Goal: Go to known website: Access a specific website the user already knows

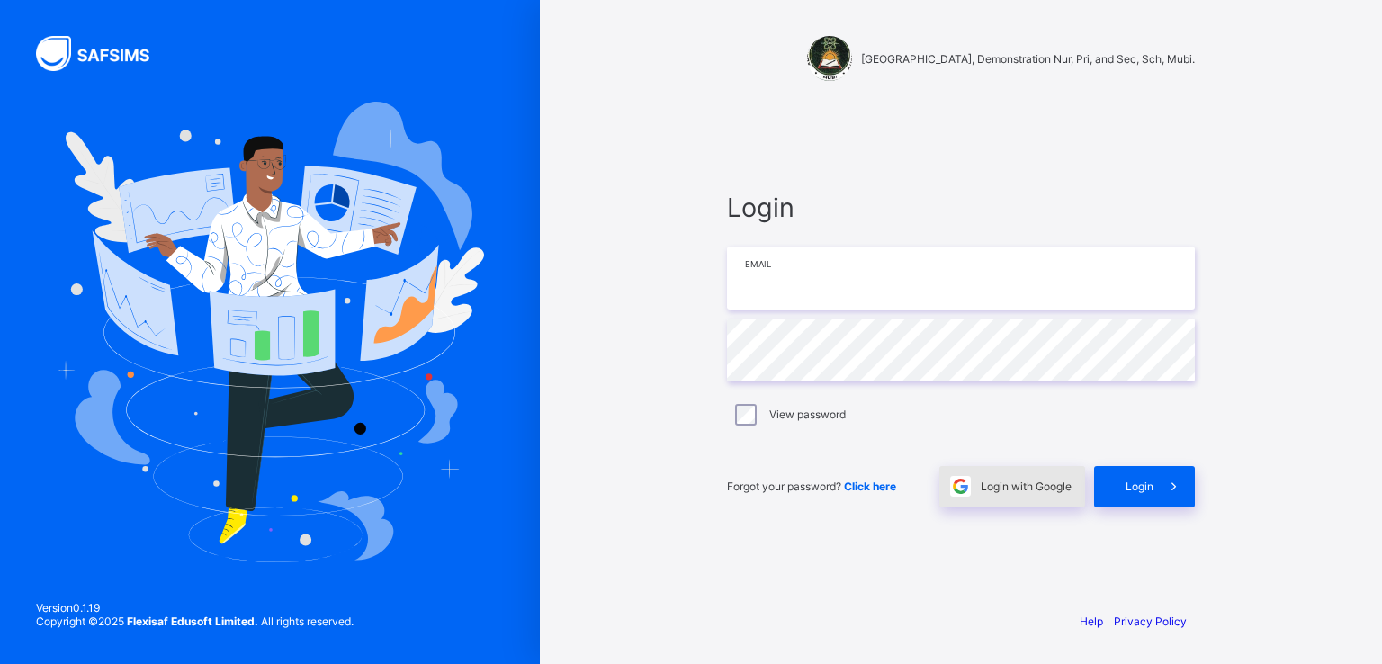
type input "**********"
click at [1004, 484] on span "Login with Google" at bounding box center [1025, 485] width 91 height 13
click at [1007, 482] on span "Login with Google" at bounding box center [1025, 485] width 91 height 13
click at [999, 480] on span "Login with Google" at bounding box center [1025, 485] width 91 height 13
